Goal: Task Accomplishment & Management: Use online tool/utility

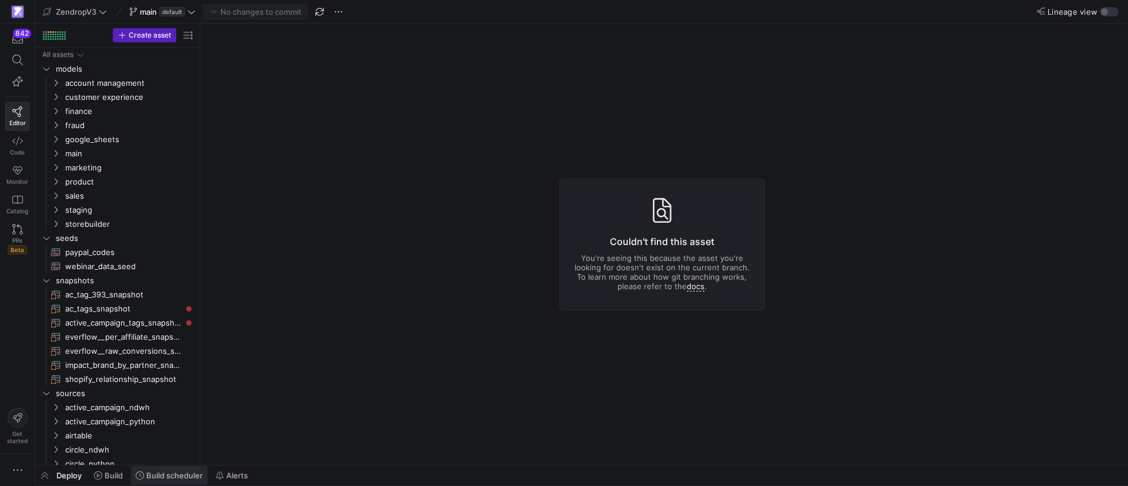
click at [181, 478] on span "Build scheduler" at bounding box center [174, 475] width 56 height 9
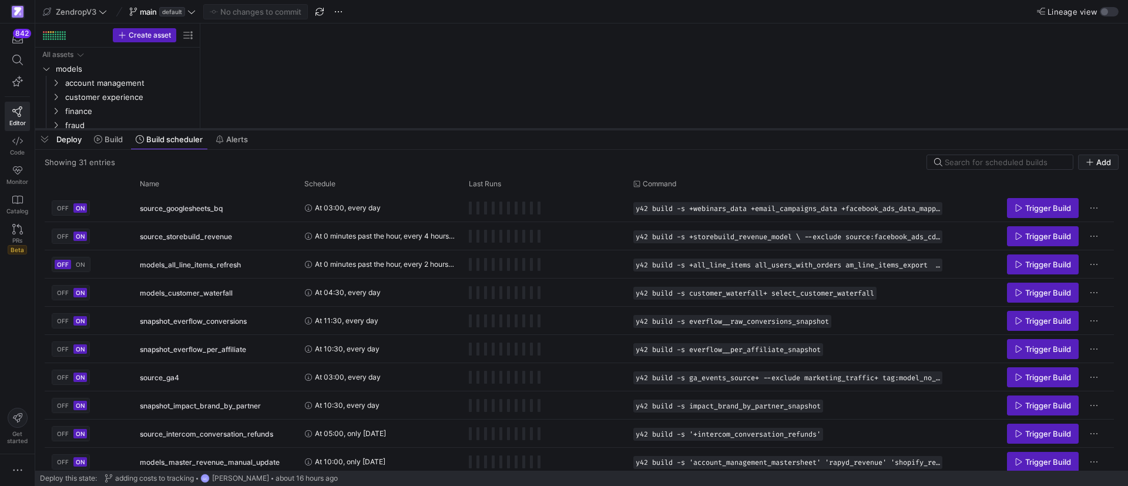
drag, startPoint x: 382, startPoint y: 270, endPoint x: 392, endPoint y: 127, distance: 143.1
click at [392, 127] on div at bounding box center [581, 129] width 1093 height 5
click at [181, 187] on div "Name" at bounding box center [211, 183] width 142 height 13
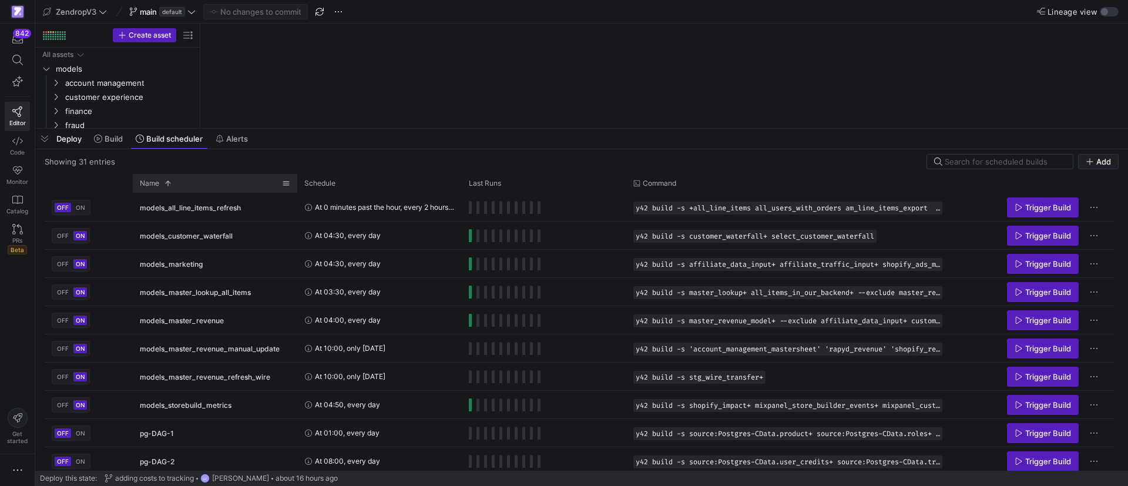
click at [181, 187] on div "Name 1" at bounding box center [211, 183] width 142 height 13
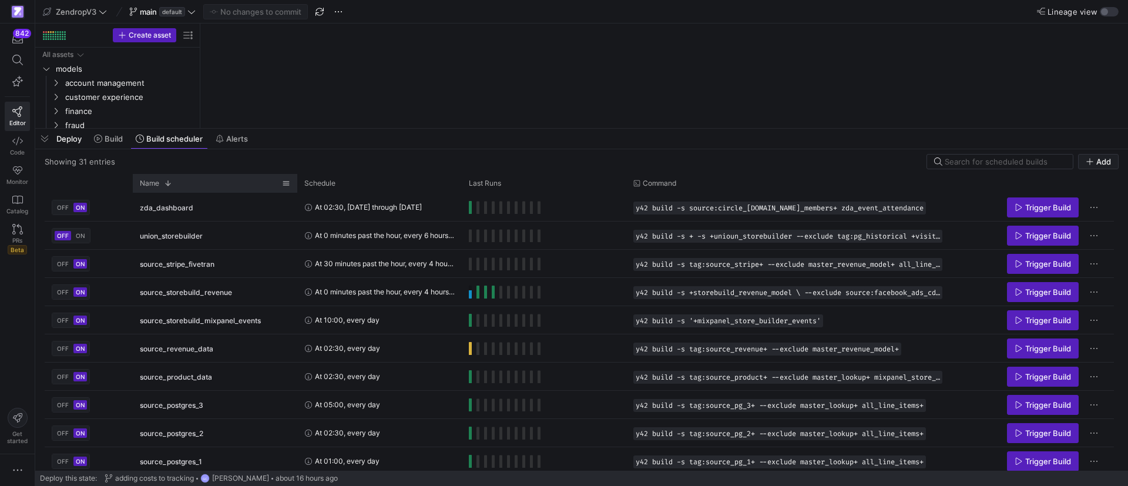
click at [194, 183] on div "Name 1" at bounding box center [211, 183] width 142 height 13
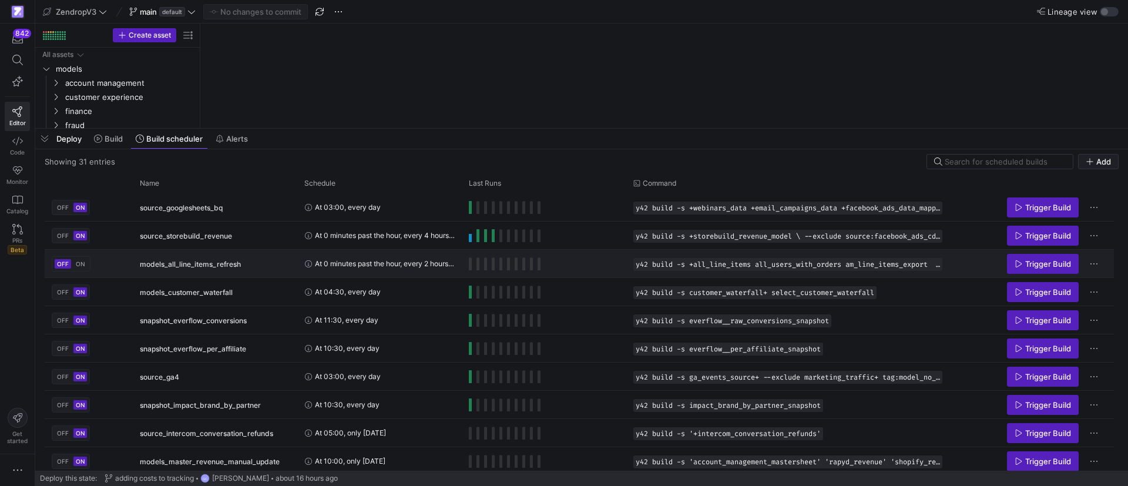
click at [70, 261] on button "OFF" at bounding box center [63, 263] width 16 height 9
click at [84, 262] on span "ON" at bounding box center [80, 263] width 9 height 7
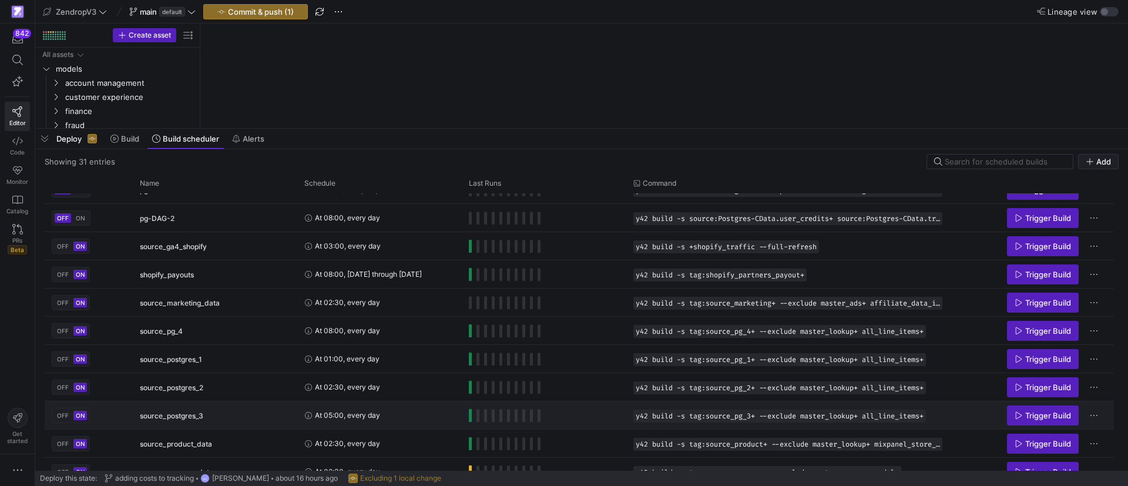
scroll to position [597, 0]
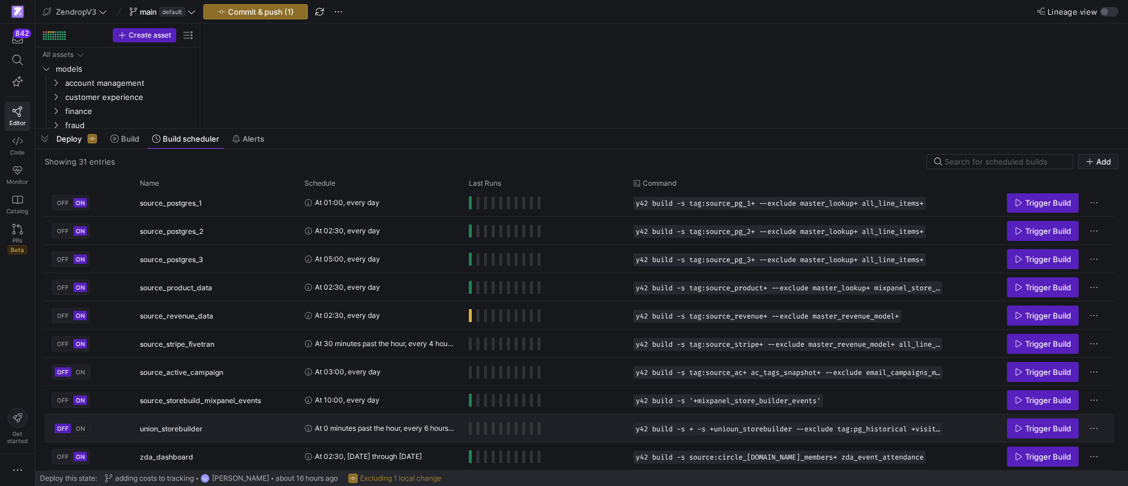
click at [78, 427] on span "ON" at bounding box center [80, 428] width 9 height 7
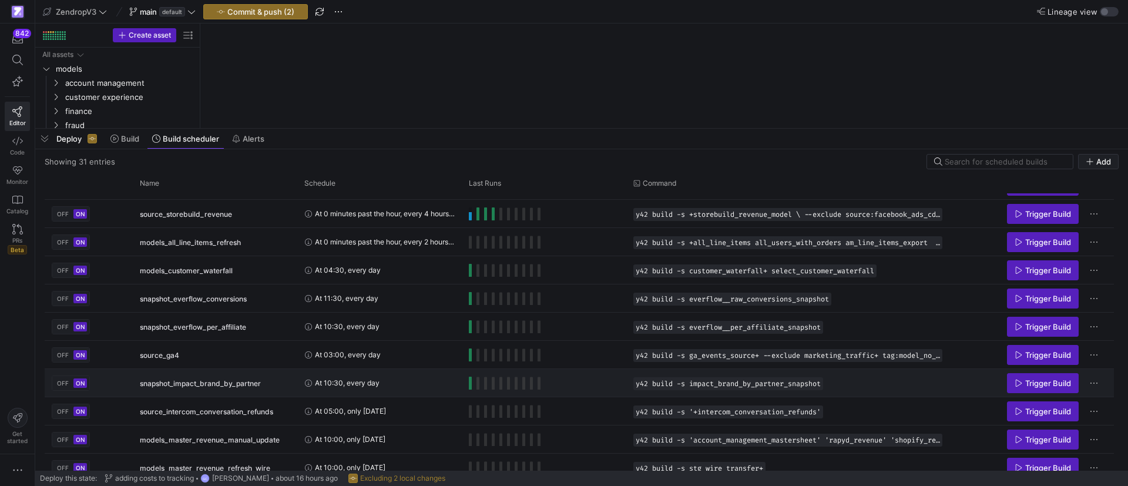
scroll to position [0, 0]
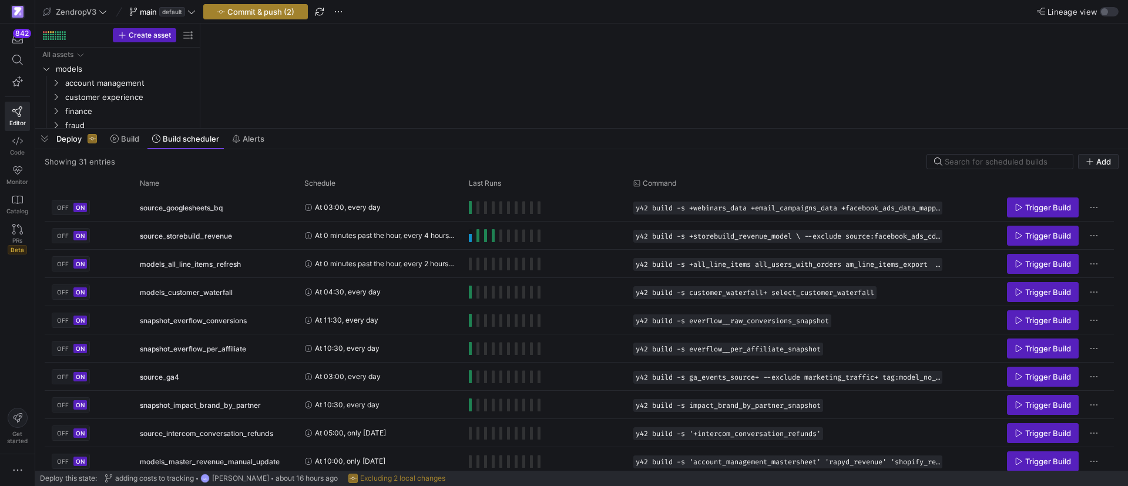
click at [252, 18] on span "button" at bounding box center [255, 12] width 103 height 14
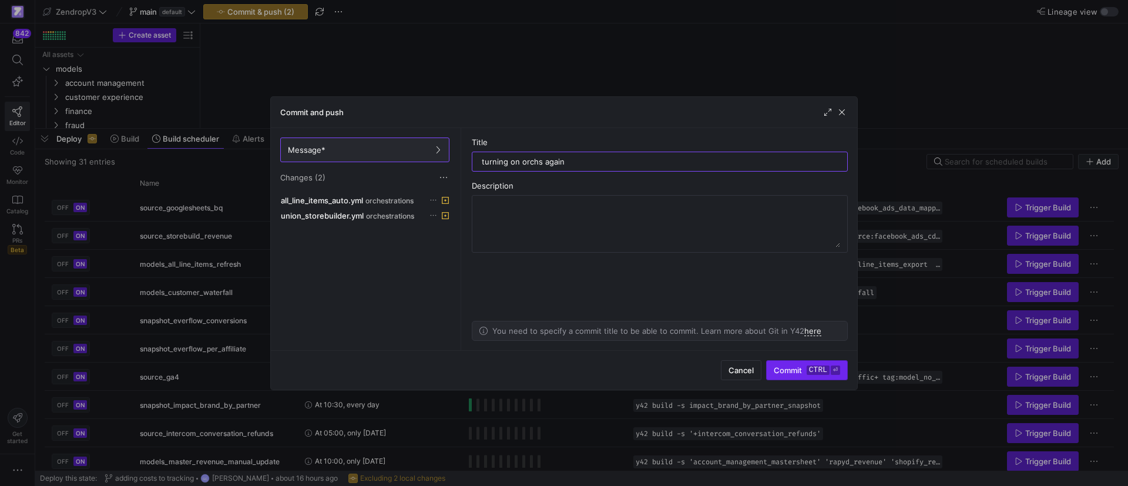
type input "turning on orchs again"
click at [808, 370] on kbd "ctrl" at bounding box center [818, 369] width 23 height 9
